Goal: Task Accomplishment & Management: Manage account settings

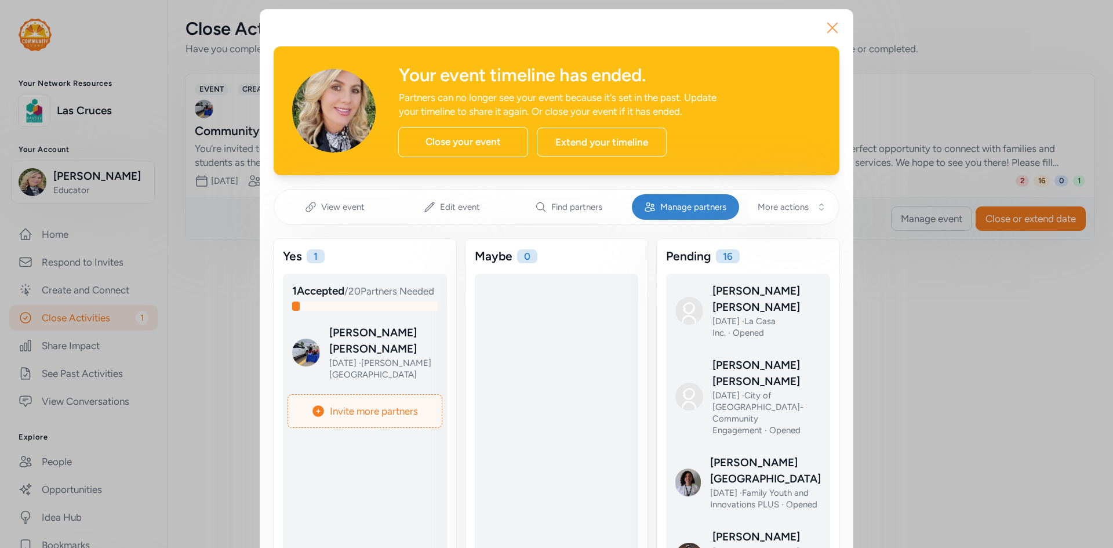
click at [824, 26] on icon "button" at bounding box center [832, 28] width 19 height 19
